Goal: Navigation & Orientation: Understand site structure

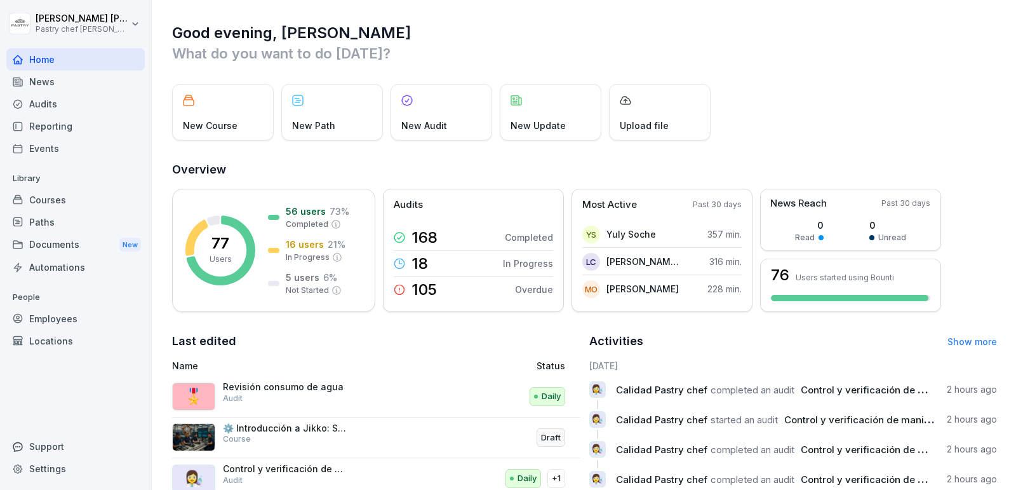
click at [85, 200] on div "Courses" at bounding box center [75, 200] width 138 height 22
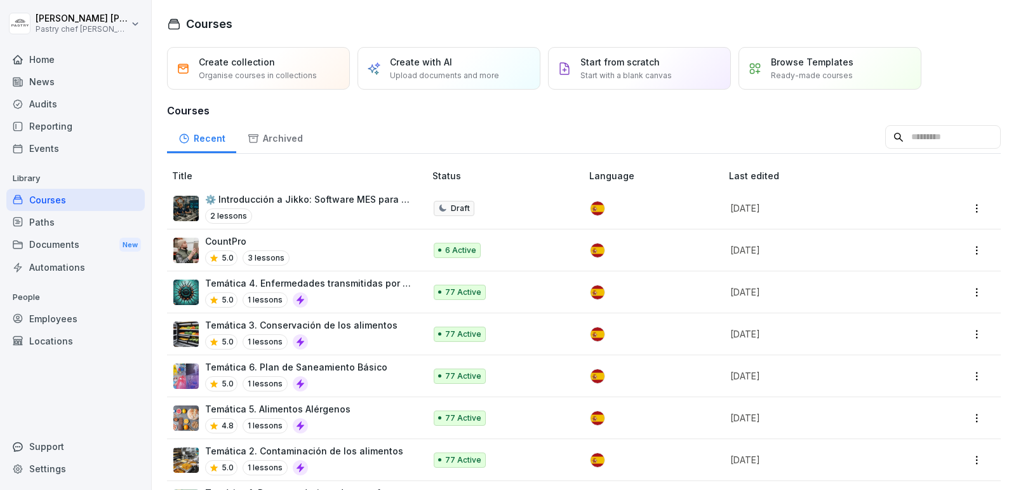
click at [448, 8] on div "Courses Create collection Organise courses in collections Create with AI Upload…" at bounding box center [584, 245] width 865 height 490
click at [72, 309] on div "Employees" at bounding box center [75, 318] width 138 height 22
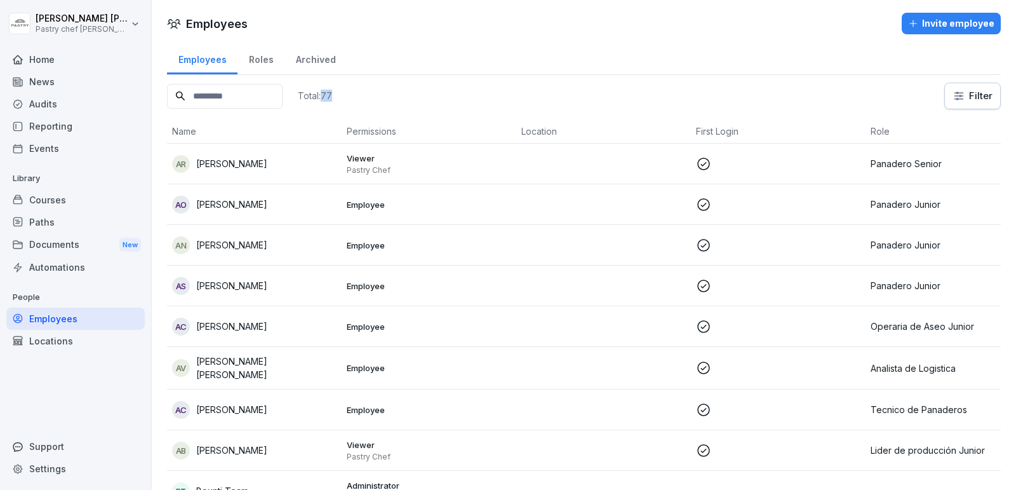
drag, startPoint x: 337, startPoint y: 93, endPoint x: 376, endPoint y: 90, distance: 39.5
click at [366, 90] on div "Total: 77 Filter" at bounding box center [584, 96] width 834 height 27
